Goal: Communication & Community: Answer question/provide support

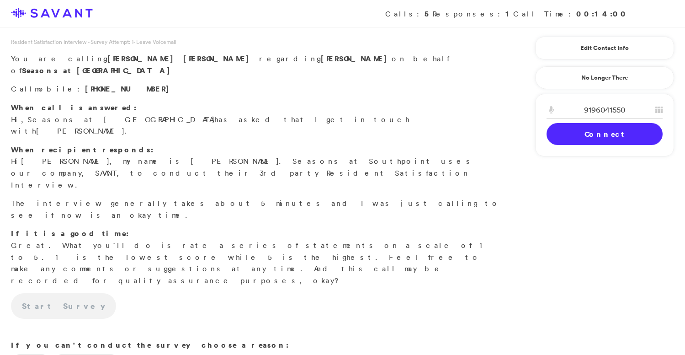
click at [592, 138] on link "Connect" at bounding box center [605, 134] width 116 height 22
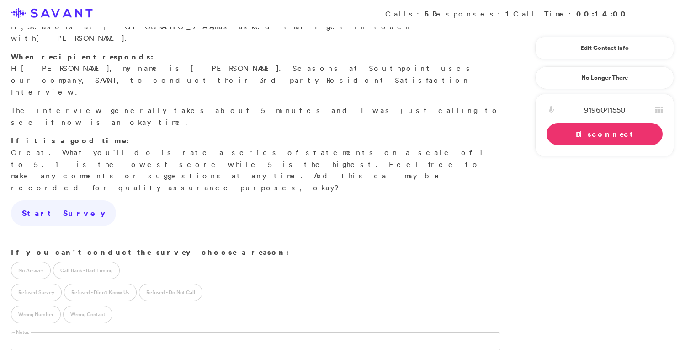
scroll to position [93, 0]
click at [659, 111] on icon at bounding box center [658, 109] width 7 height 7
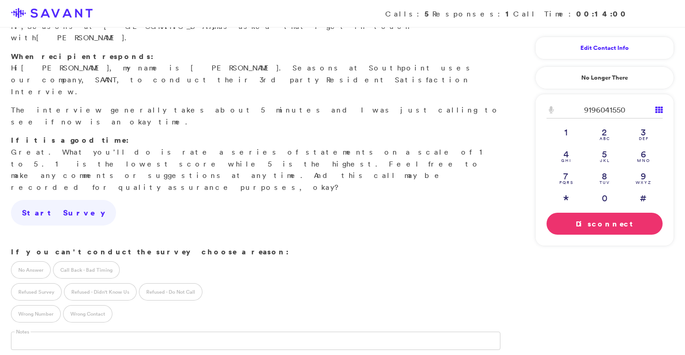
click at [616, 42] on link "Edit Contact Info" at bounding box center [605, 48] width 116 height 15
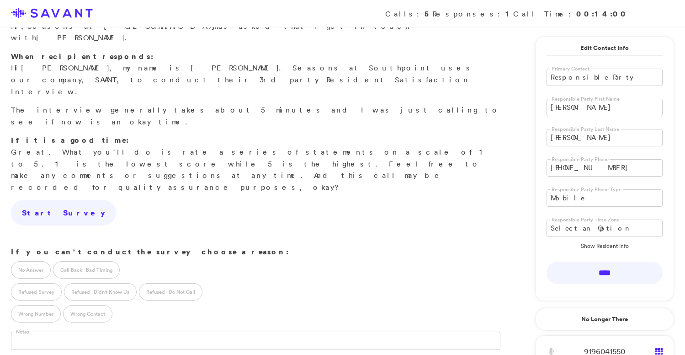
drag, startPoint x: 576, startPoint y: 111, endPoint x: 530, endPoint y: 113, distance: 46.7
click at [530, 113] on div "Resident Satisfaction Interview - Survey Attempt: 1 - ID: 373303 - Leave Voicem…" at bounding box center [342, 216] width 685 height 618
type input "[PERSON_NAME]"
drag, startPoint x: 604, startPoint y: 167, endPoint x: 516, endPoint y: 165, distance: 88.2
click at [516, 165] on div "Resident Satisfaction Interview - Survey Attempt: 1 - ID: 373303 - Leave Voicem…" at bounding box center [342, 216] width 685 height 618
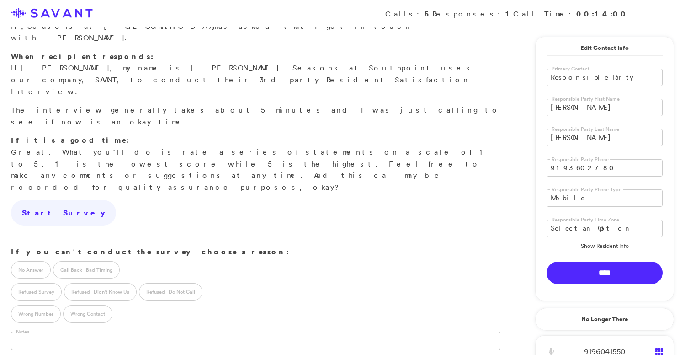
type input "9193602780"
click at [592, 271] on input "****" at bounding box center [605, 272] width 116 height 22
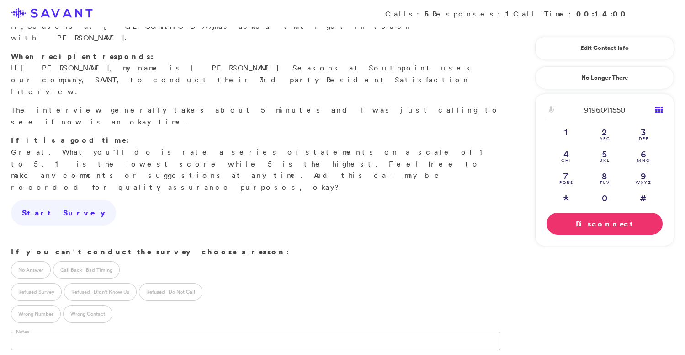
click at [563, 229] on link "Disconnect" at bounding box center [605, 224] width 116 height 22
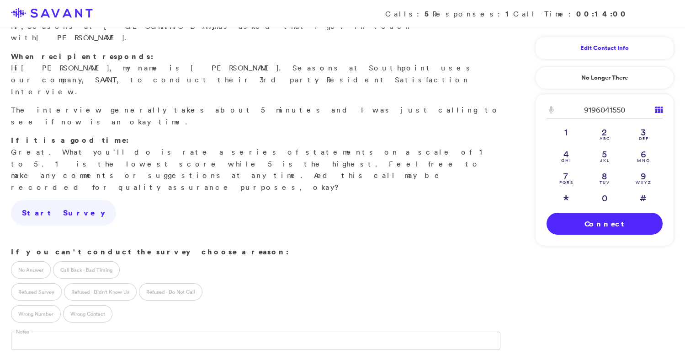
click at [600, 49] on link "Edit Contact Info" at bounding box center [605, 48] width 116 height 15
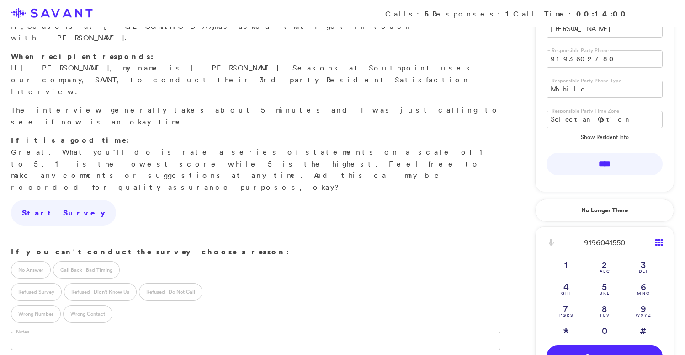
scroll to position [107, 0]
drag, startPoint x: 629, startPoint y: 240, endPoint x: 596, endPoint y: 245, distance: 33.2
click at [596, 245] on input "9196041550" at bounding box center [605, 244] width 116 height 17
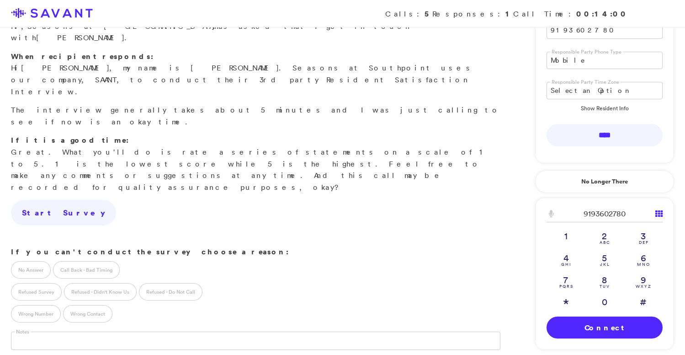
type input "9193602780"
click at [585, 325] on link "Connect" at bounding box center [605, 327] width 116 height 22
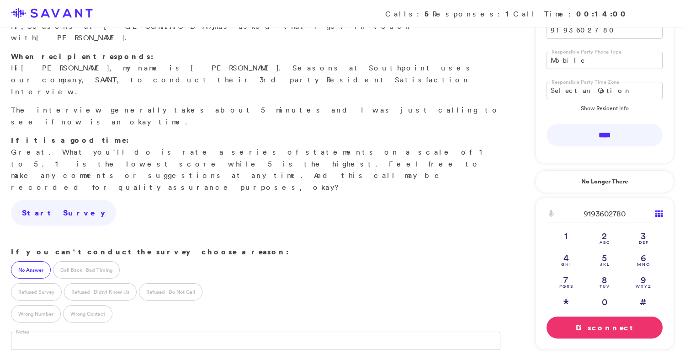
click at [37, 261] on label "No Answer" at bounding box center [31, 269] width 40 height 17
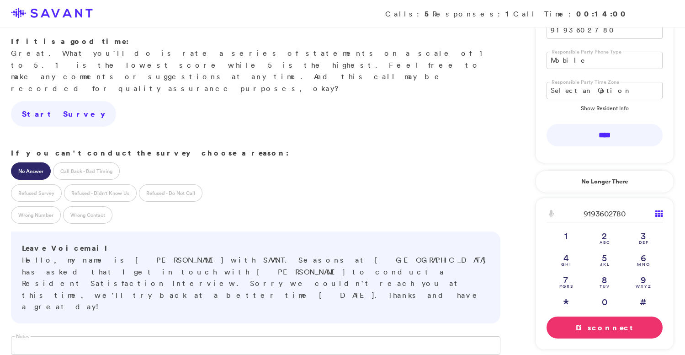
scroll to position [222, 0]
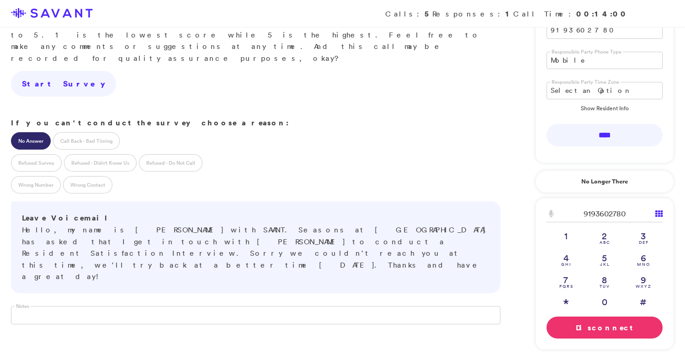
click at [587, 329] on link "Disconnect" at bounding box center [605, 327] width 116 height 22
